Goal: Information Seeking & Learning: Learn about a topic

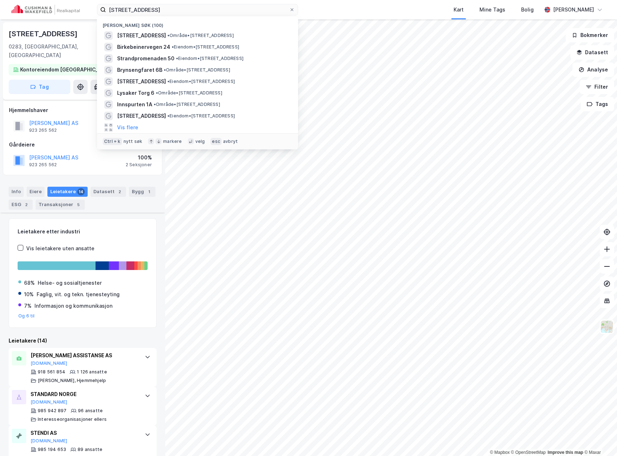
click at [148, 7] on input "[STREET_ADDRESS]" at bounding box center [197, 9] width 183 height 11
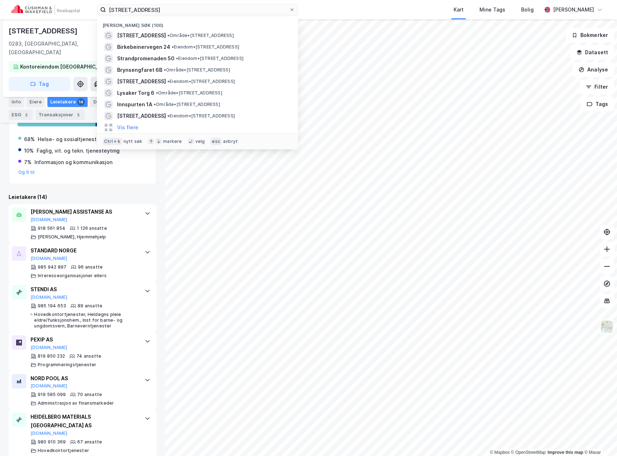
click at [148, 7] on input "[STREET_ADDRESS]" at bounding box center [197, 9] width 183 height 11
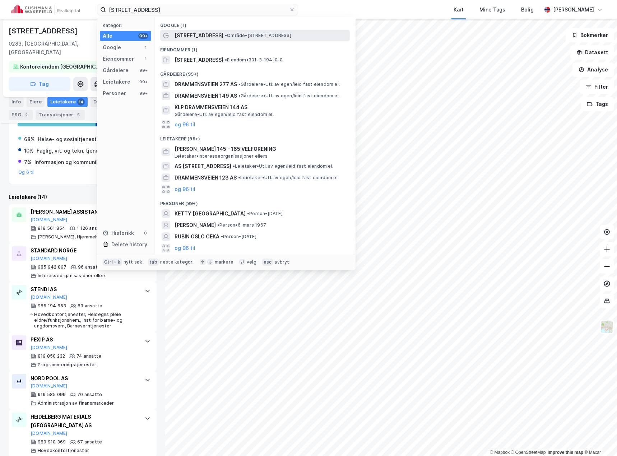
click at [182, 33] on span "[STREET_ADDRESS]" at bounding box center [199, 35] width 49 height 9
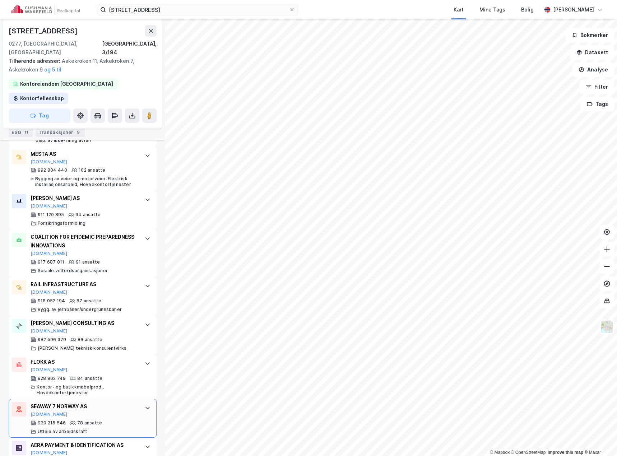
scroll to position [359, 0]
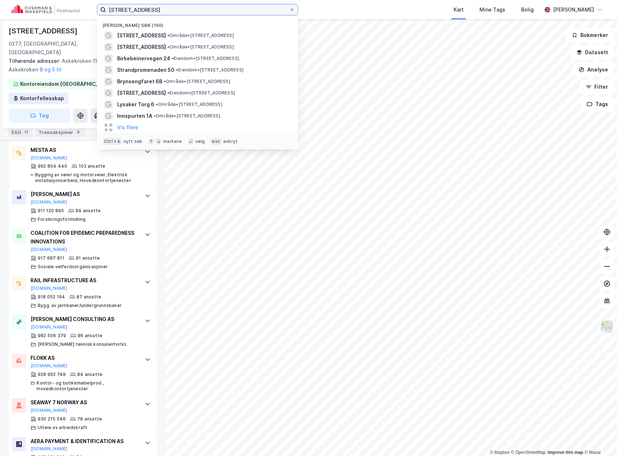
click at [125, 6] on input "[STREET_ADDRESS]" at bounding box center [197, 9] width 183 height 11
paste input "Elias [STREET_ADDRESS]"
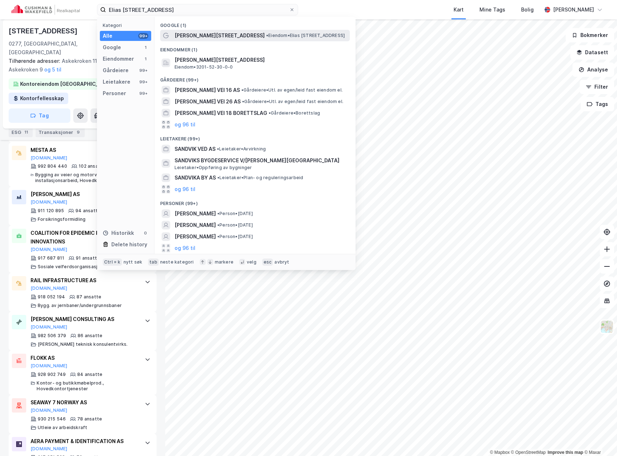
click at [189, 35] on span "[PERSON_NAME][STREET_ADDRESS]" at bounding box center [220, 35] width 90 height 9
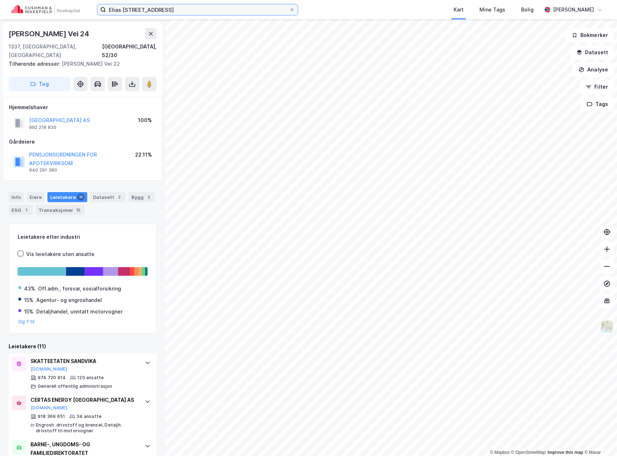
click at [136, 9] on input "Elias [STREET_ADDRESS]" at bounding box center [197, 9] width 183 height 11
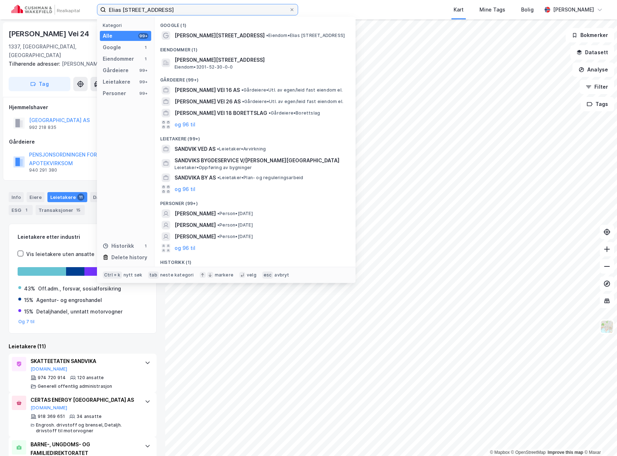
click at [136, 9] on input "Elias [STREET_ADDRESS]" at bounding box center [197, 9] width 183 height 11
paste input "[STREET_ADDRESS]"
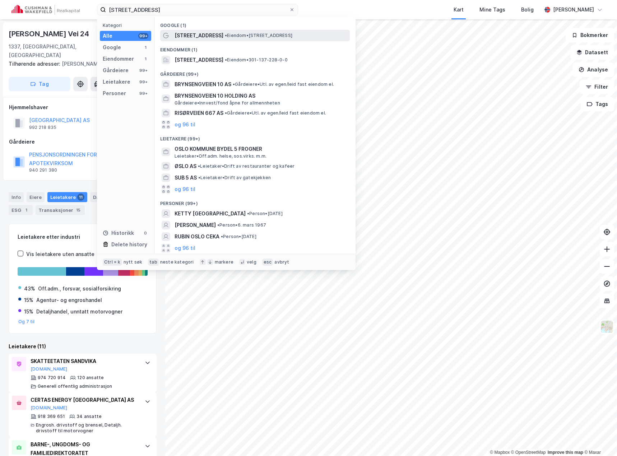
click at [202, 34] on span "[STREET_ADDRESS]" at bounding box center [199, 35] width 49 height 9
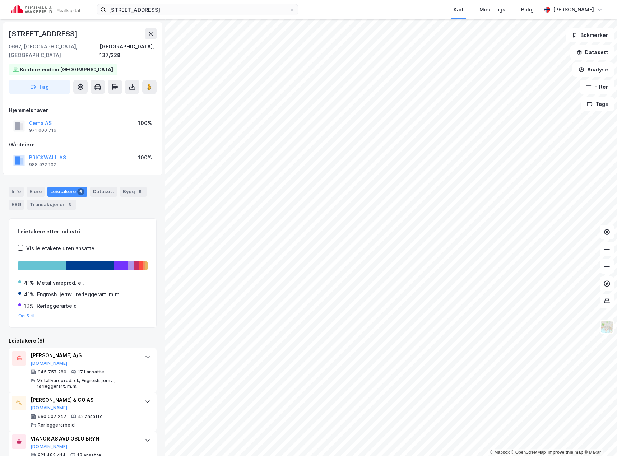
drag, startPoint x: 43, startPoint y: 116, endPoint x: 90, endPoint y: 107, distance: 47.2
click at [90, 106] on div "Hjemmelshaver Cema AS 971 000 716 100%" at bounding box center [82, 120] width 147 height 29
drag, startPoint x: 37, startPoint y: 116, endPoint x: 74, endPoint y: 106, distance: 37.8
click at [74, 106] on div "Hjemmelshaver" at bounding box center [82, 110] width 147 height 9
click at [0, 0] on button "Cema AS" at bounding box center [0, 0] width 0 height 0
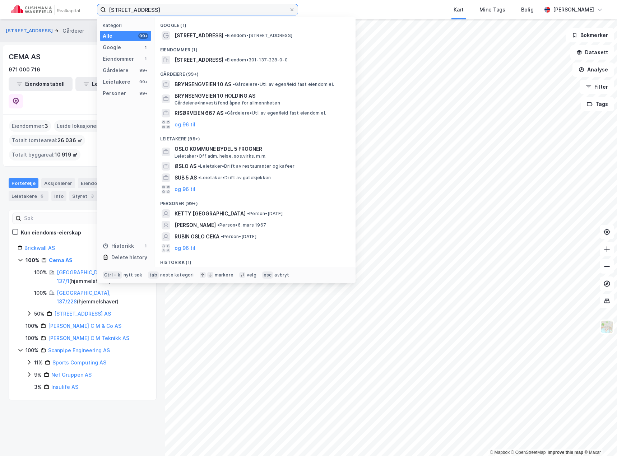
click at [144, 6] on input "[STREET_ADDRESS]" at bounding box center [197, 9] width 183 height 11
paste input "[STREET_ADDRESS]"
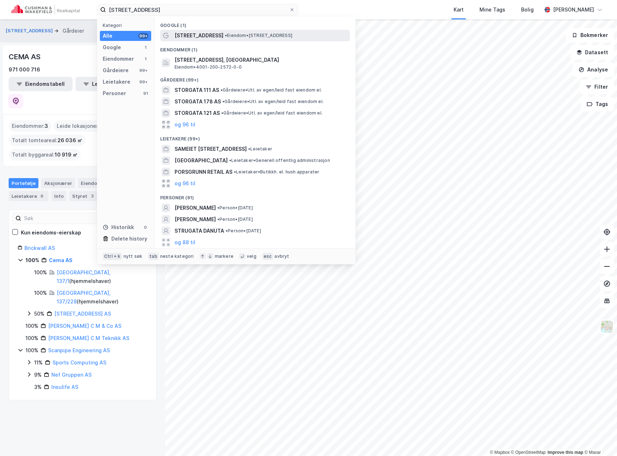
click at [225, 33] on span "•" at bounding box center [226, 35] width 2 height 5
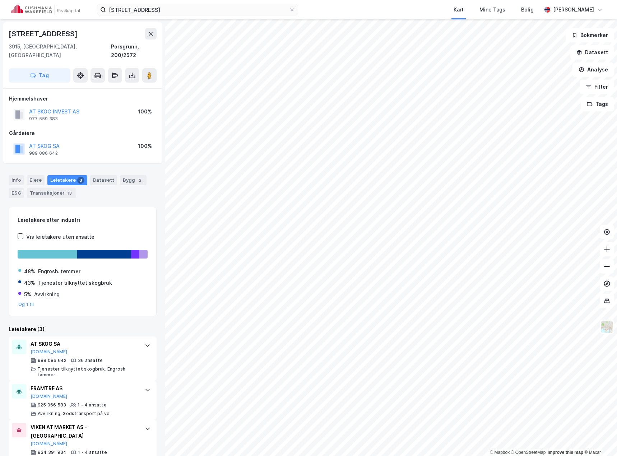
drag, startPoint x: 62, startPoint y: 105, endPoint x: 51, endPoint y: 123, distance: 20.8
click at [51, 129] on div "Gårdeiere" at bounding box center [82, 133] width 147 height 9
click at [133, 9] on input "[STREET_ADDRESS]" at bounding box center [197, 9] width 183 height 11
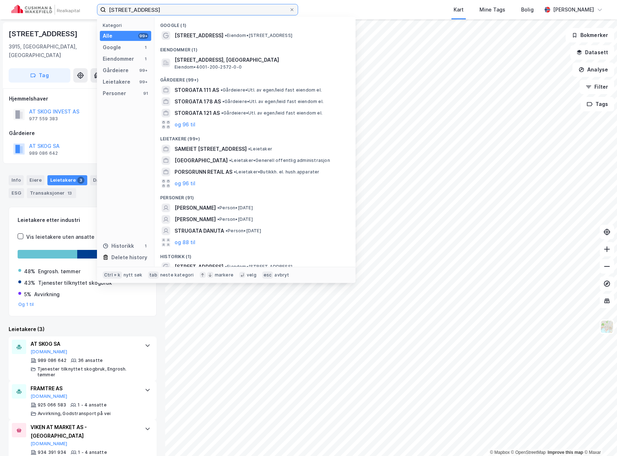
click at [133, 9] on input "[STREET_ADDRESS]" at bounding box center [197, 9] width 183 height 11
paste input "[STREET_ADDRESS]"
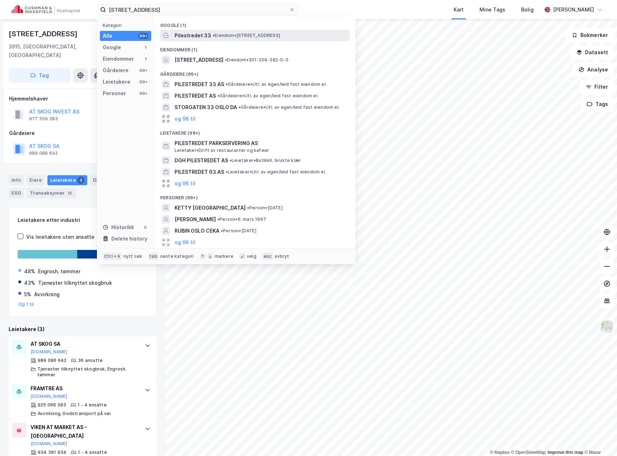
click at [178, 32] on span "Pilestredet 33" at bounding box center [193, 35] width 37 height 9
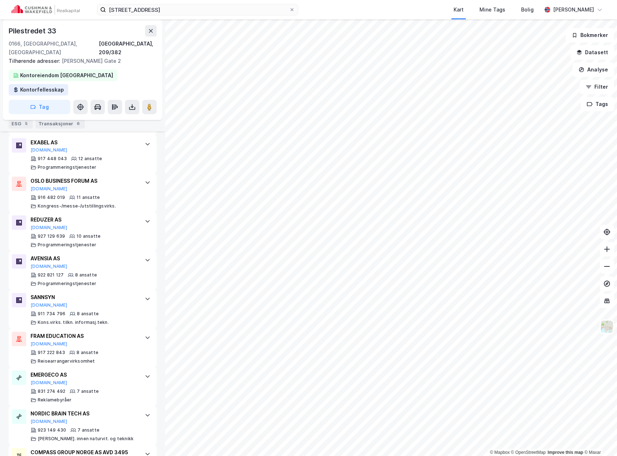
scroll to position [646, 0]
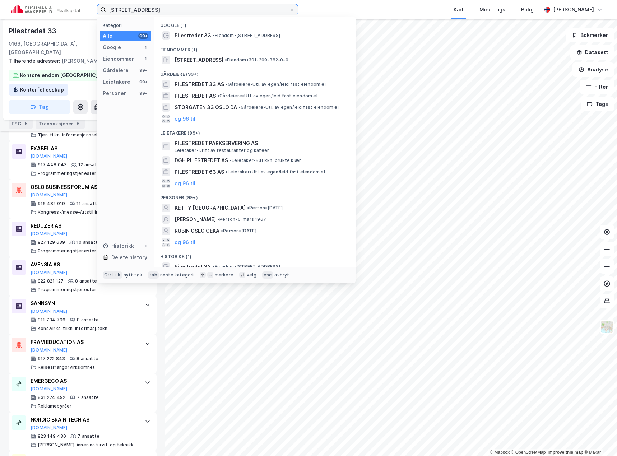
click at [145, 12] on input "[STREET_ADDRESS]" at bounding box center [197, 9] width 183 height 11
paste input "Alf [STREET_ADDRESS]"
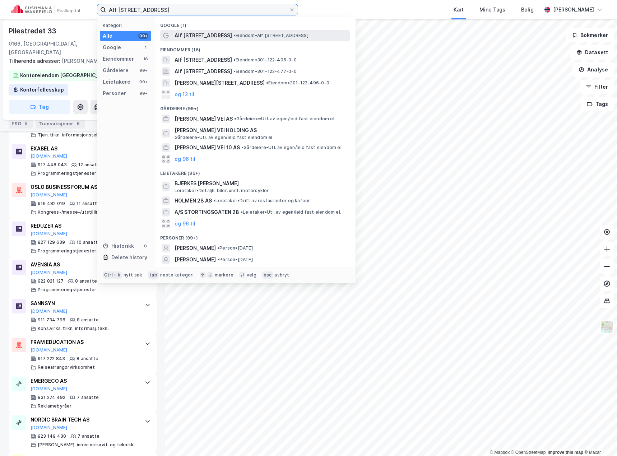
type input "Alf [STREET_ADDRESS]"
click at [192, 31] on span "Alf [STREET_ADDRESS]" at bounding box center [203, 35] width 57 height 9
